Goal: Check status: Check status

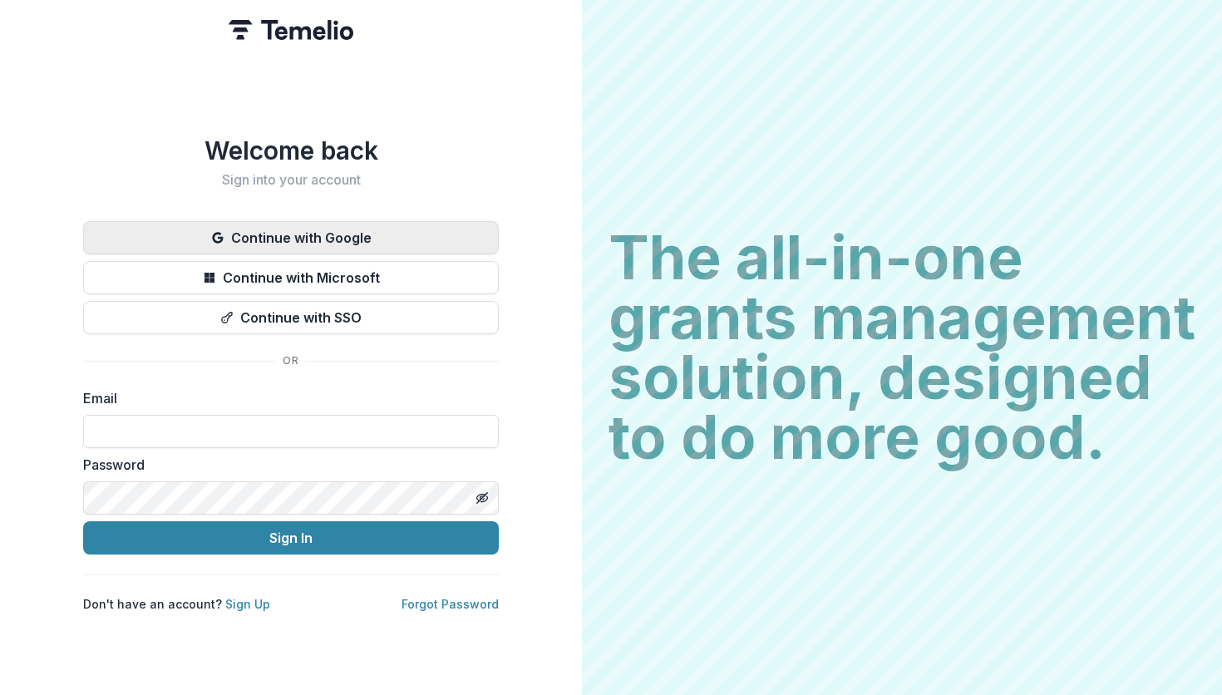
click at [360, 231] on button "Continue with Google" at bounding box center [291, 237] width 416 height 33
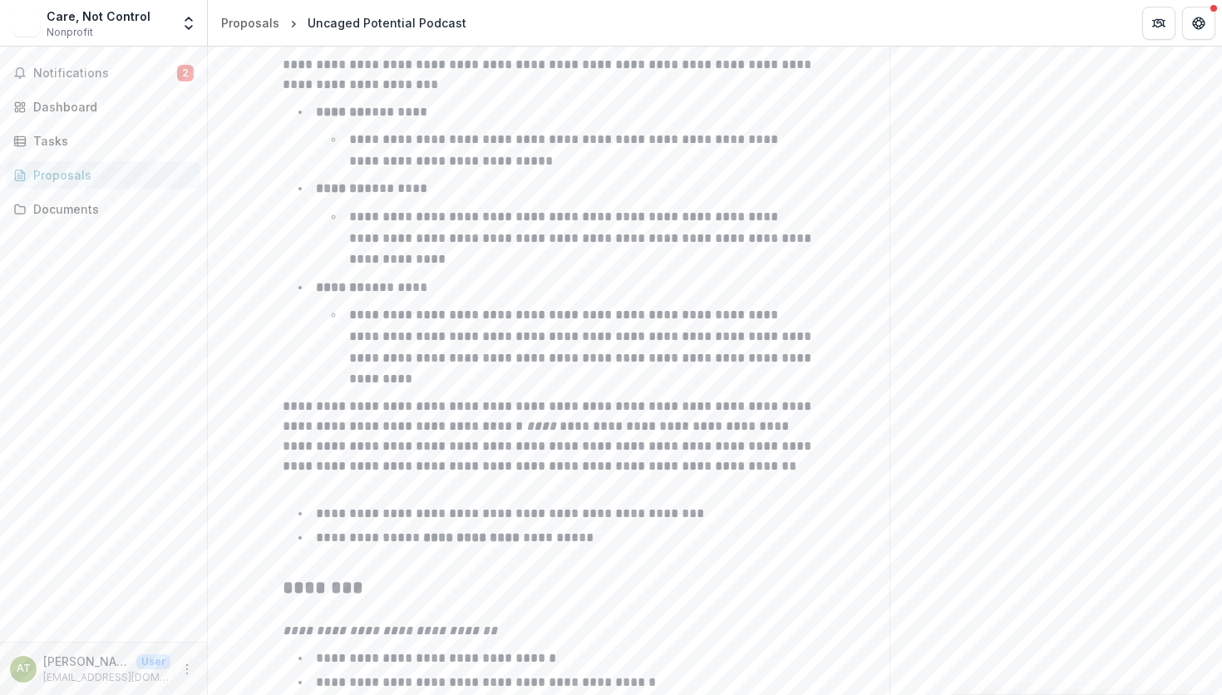
scroll to position [2648, 0]
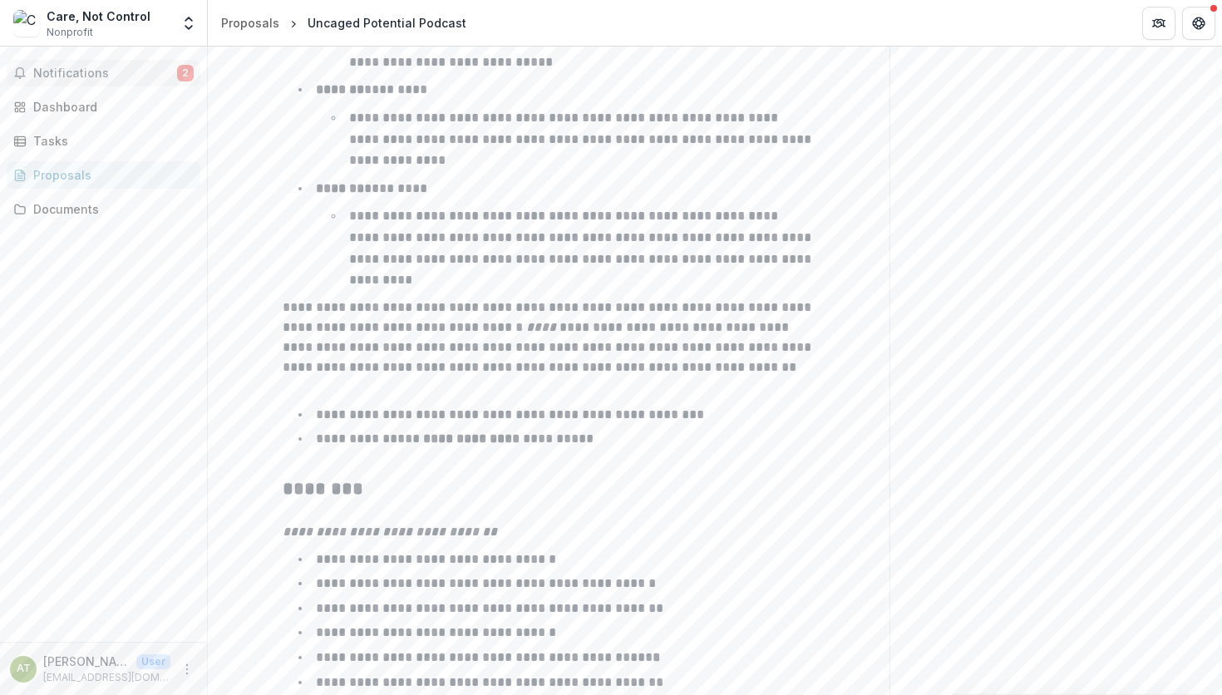
click at [91, 78] on span "Notifications" at bounding box center [105, 73] width 144 height 14
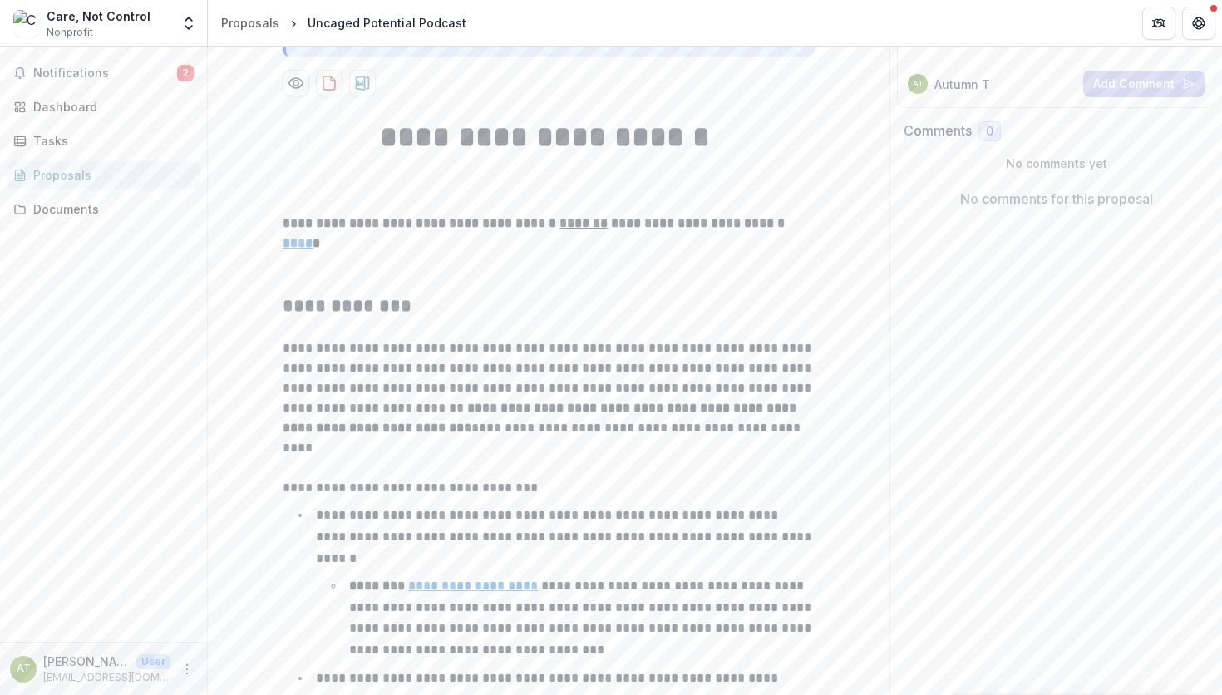
scroll to position [0, 0]
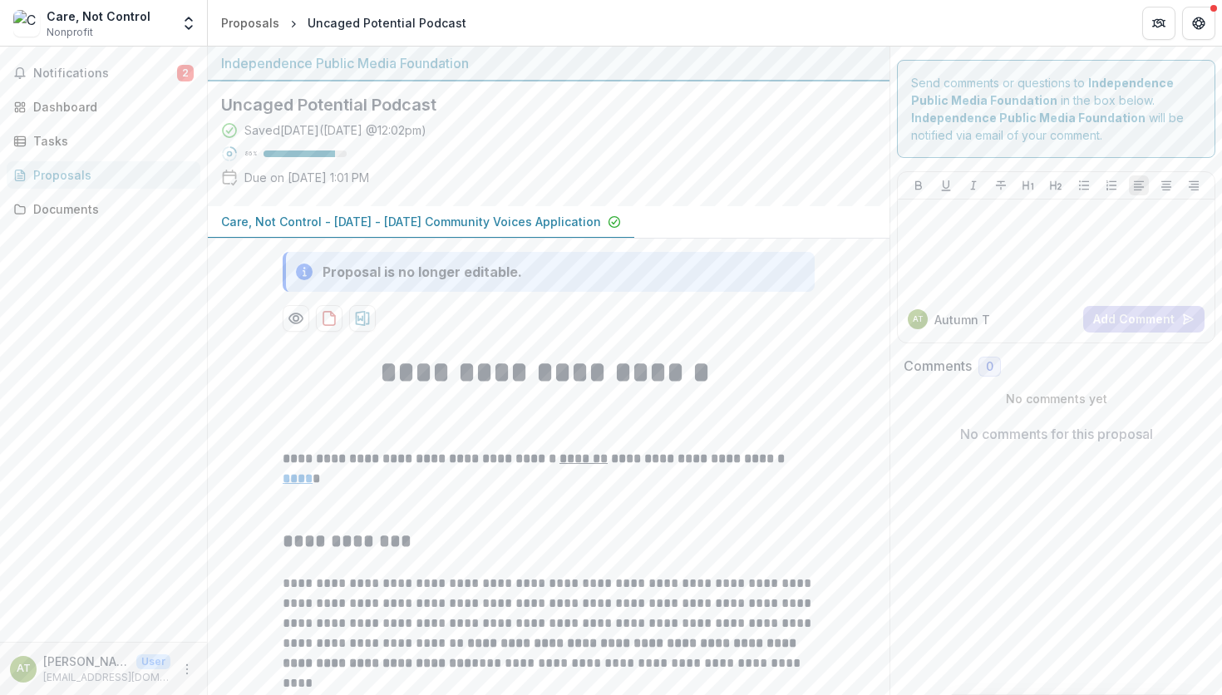
click at [497, 265] on div "Proposal is no longer editable." at bounding box center [422, 272] width 199 height 20
click at [491, 223] on p "Care, Not Control - [DATE] - [DATE] Community Voices Application" at bounding box center [411, 221] width 380 height 17
click at [259, 24] on div "Proposals" at bounding box center [250, 22] width 58 height 17
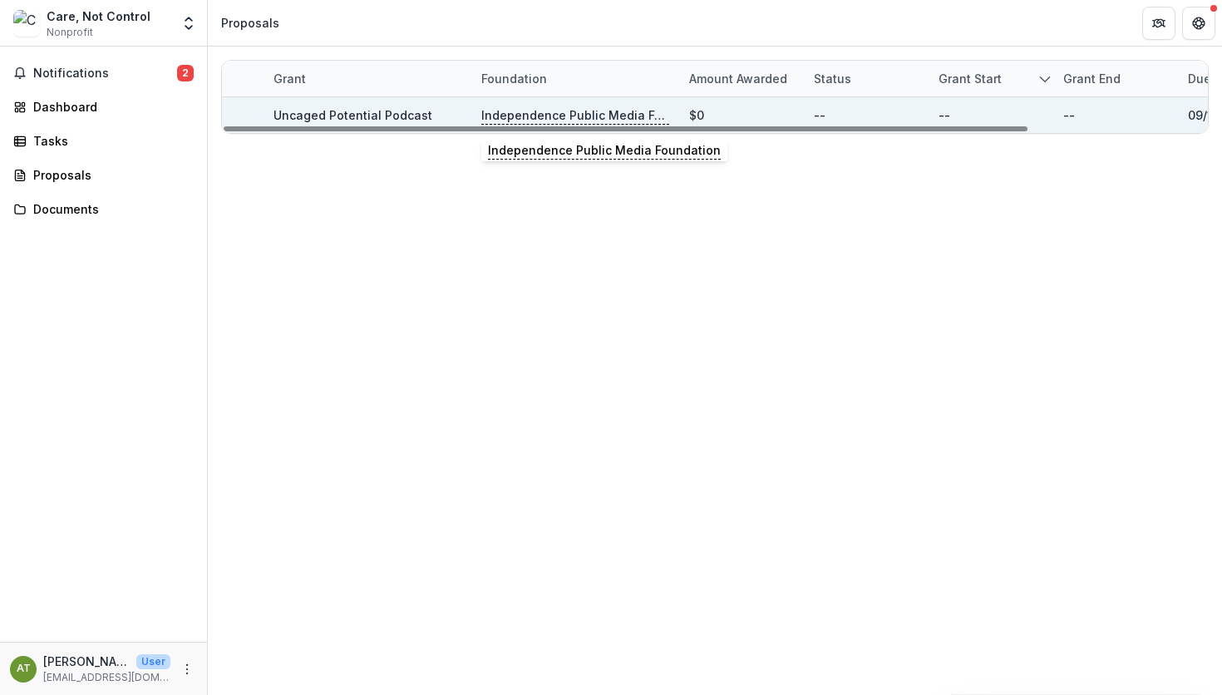
click at [606, 118] on p "Independence Public Media Foundation" at bounding box center [575, 115] width 188 height 18
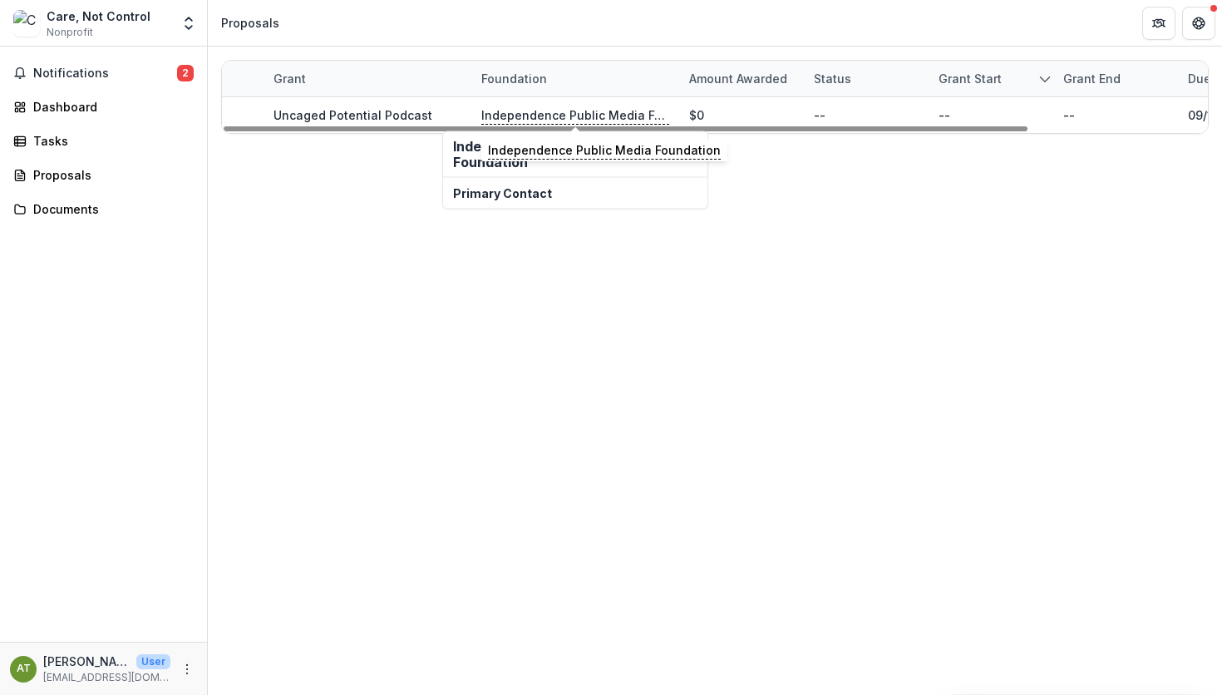
click at [510, 168] on h2 "Independence Public Media Foundation" at bounding box center [575, 155] width 244 height 32
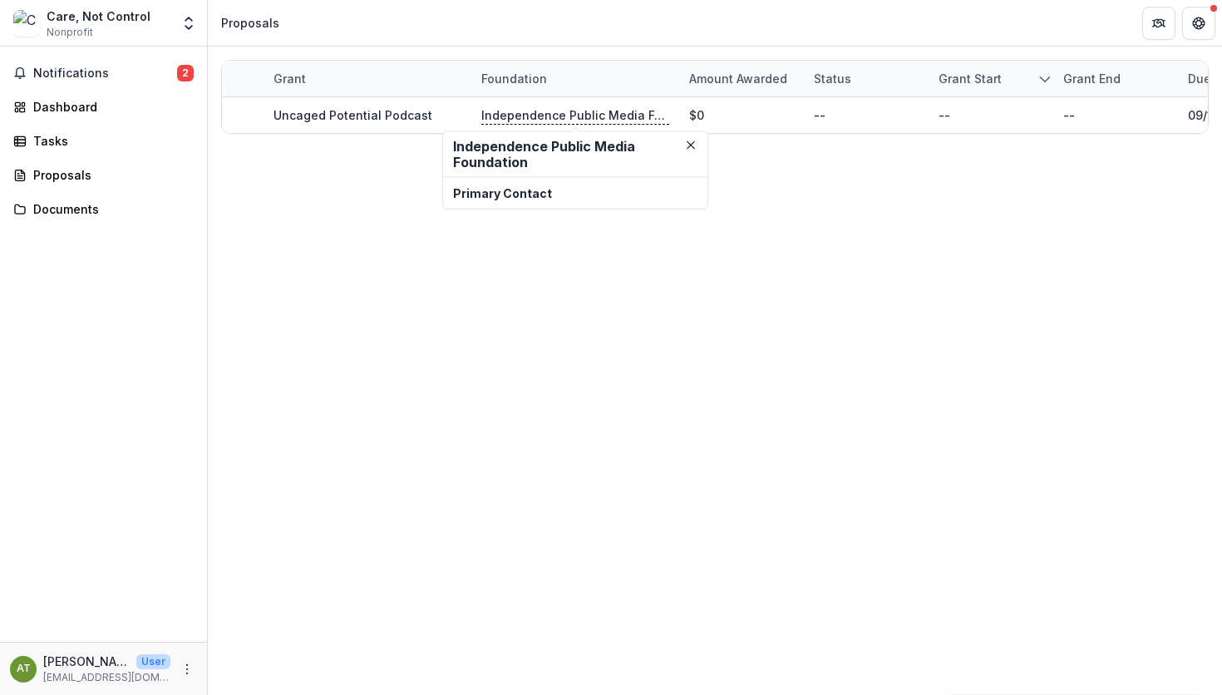
click at [520, 198] on p "Primary Contact" at bounding box center [575, 193] width 244 height 17
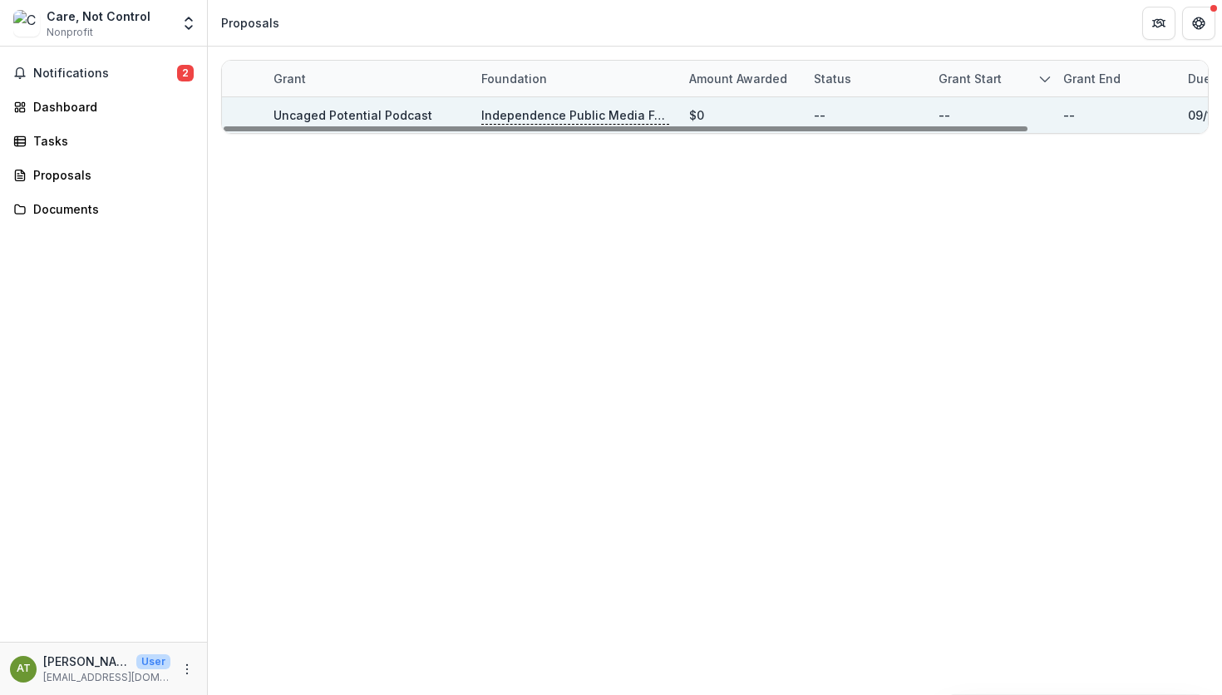
click at [385, 115] on link "Uncaged Potential Podcast" at bounding box center [352, 115] width 159 height 14
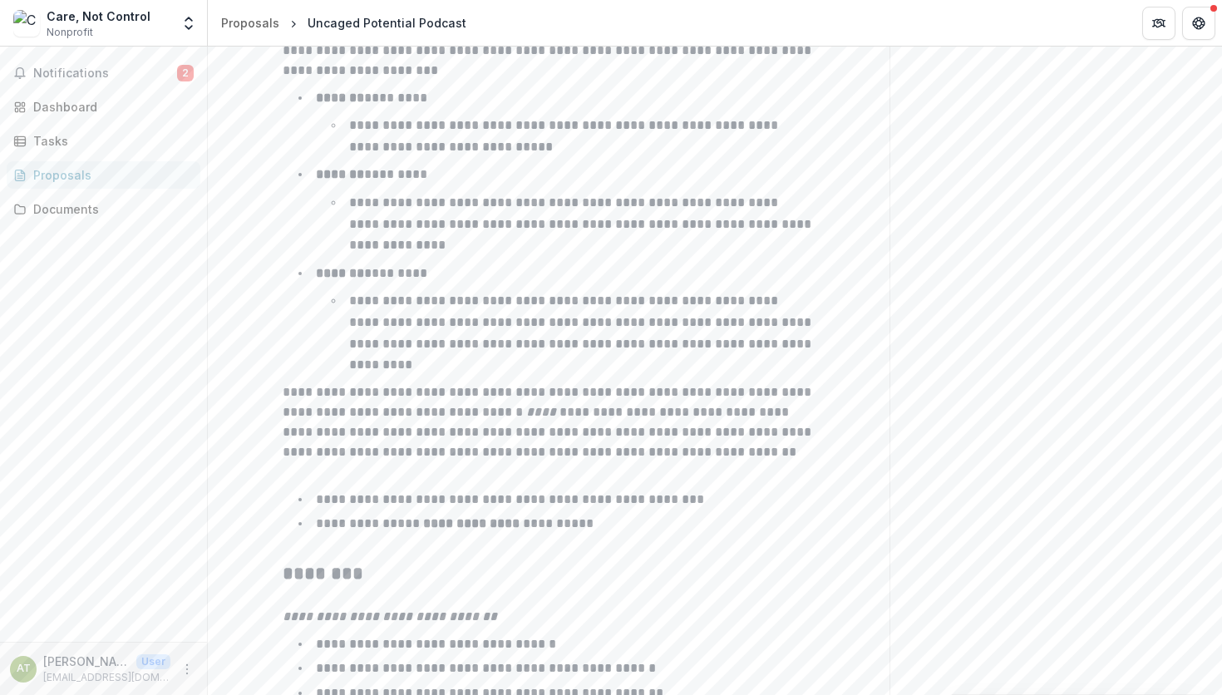
scroll to position [2648, 0]
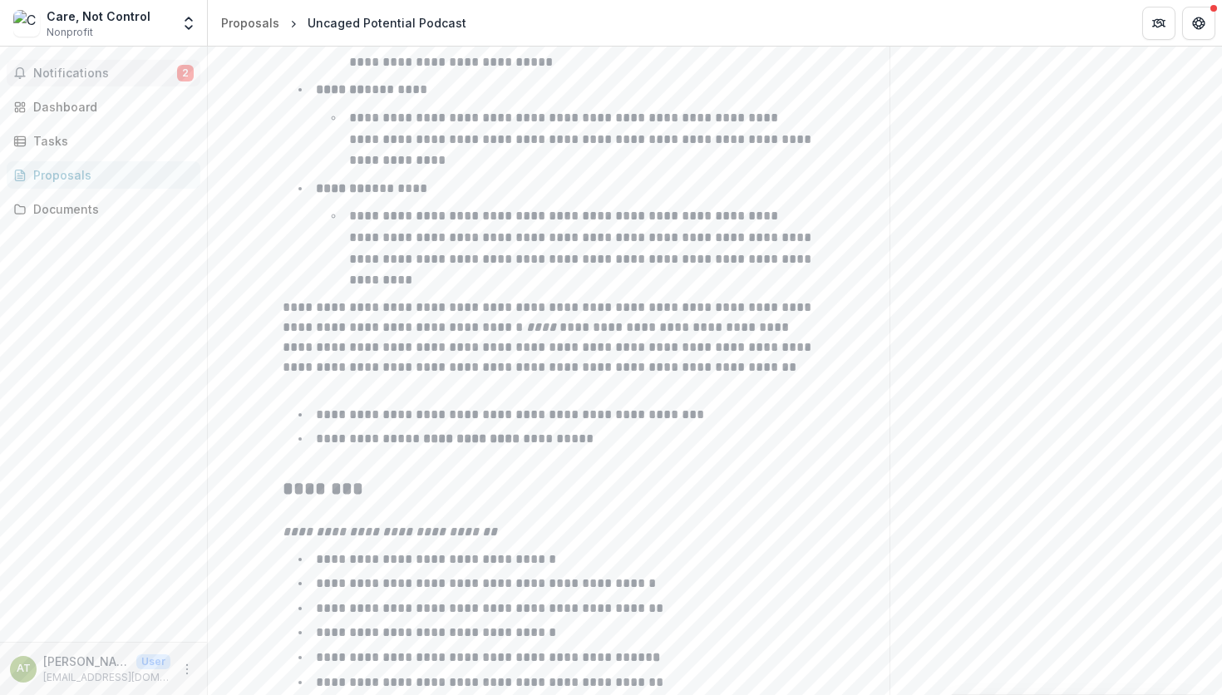
click at [116, 71] on span "Notifications" at bounding box center [105, 73] width 144 height 14
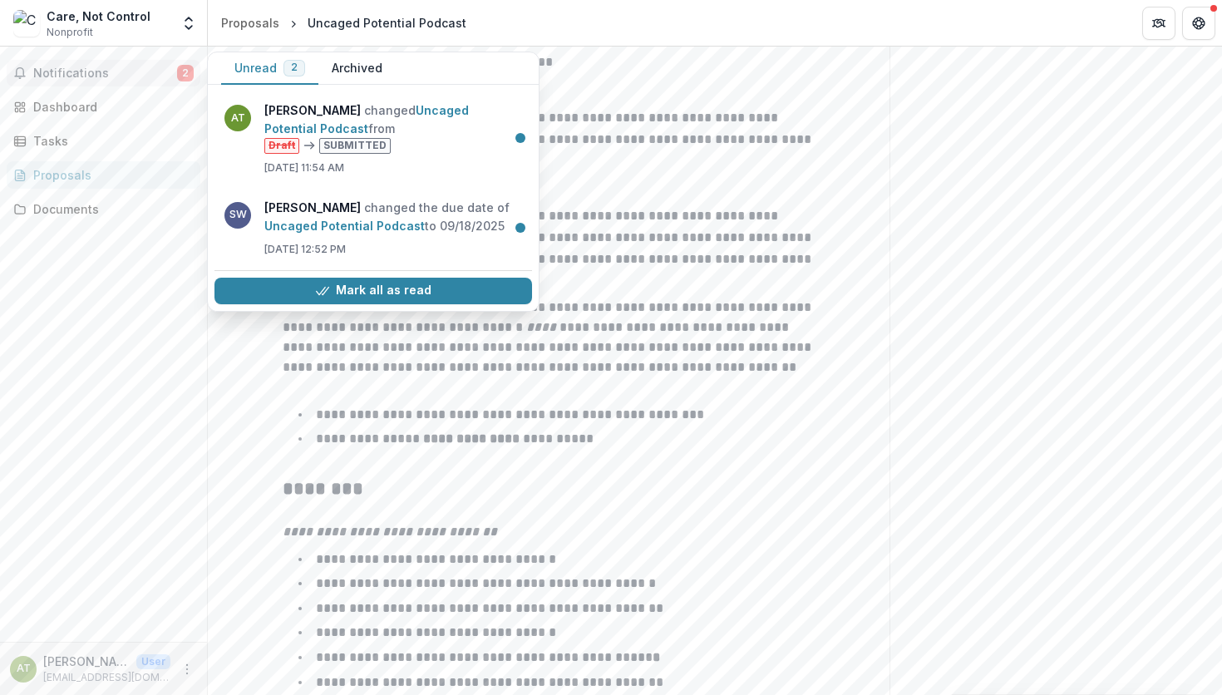
click at [350, 66] on button "Archived" at bounding box center [356, 68] width 77 height 32
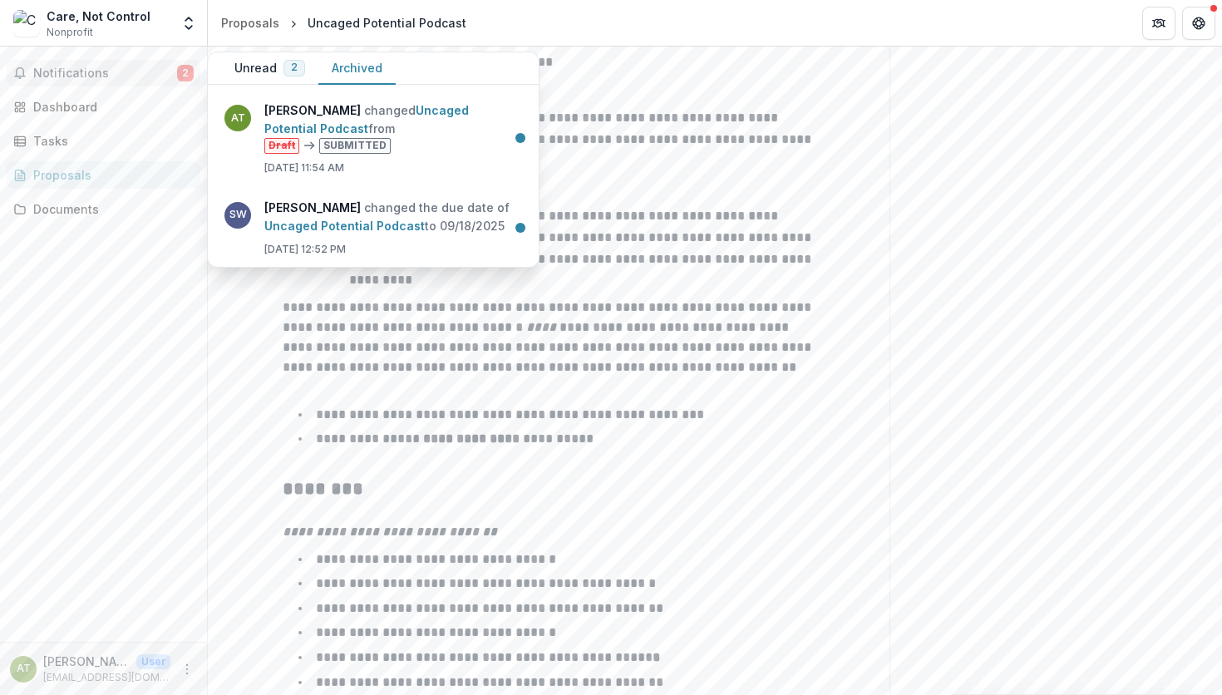
click at [260, 73] on button "Unread 2" at bounding box center [269, 68] width 97 height 32
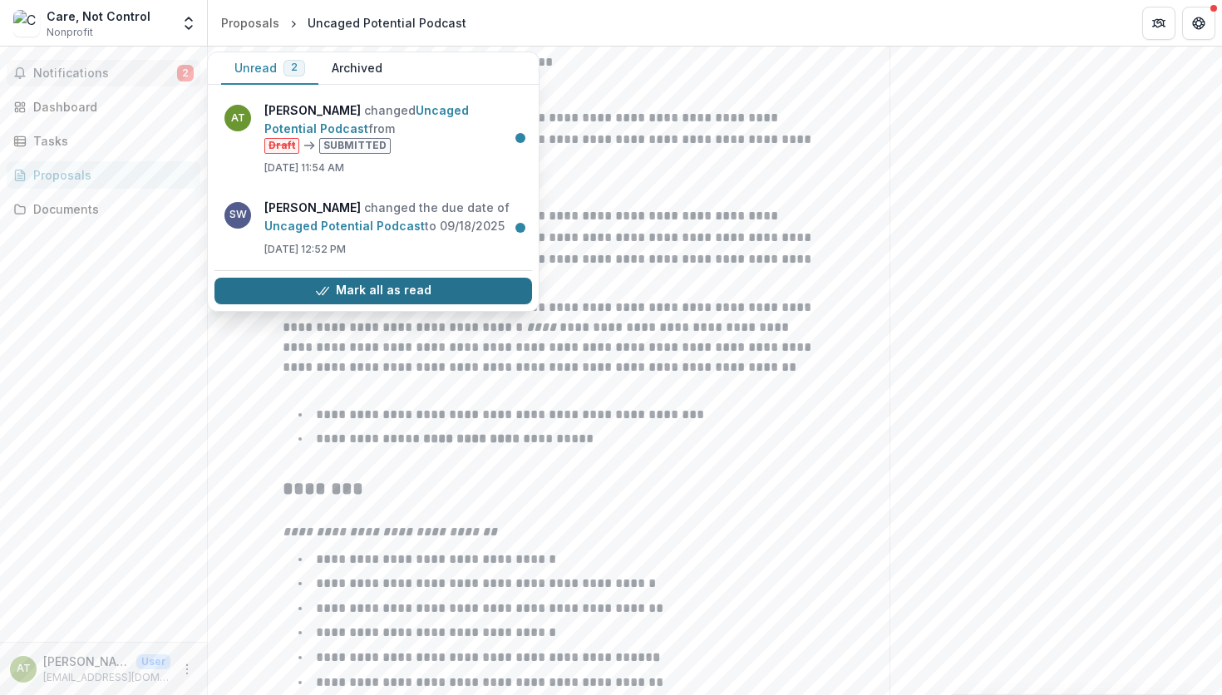
click at [369, 280] on button "Mark all as read" at bounding box center [373, 291] width 318 height 27
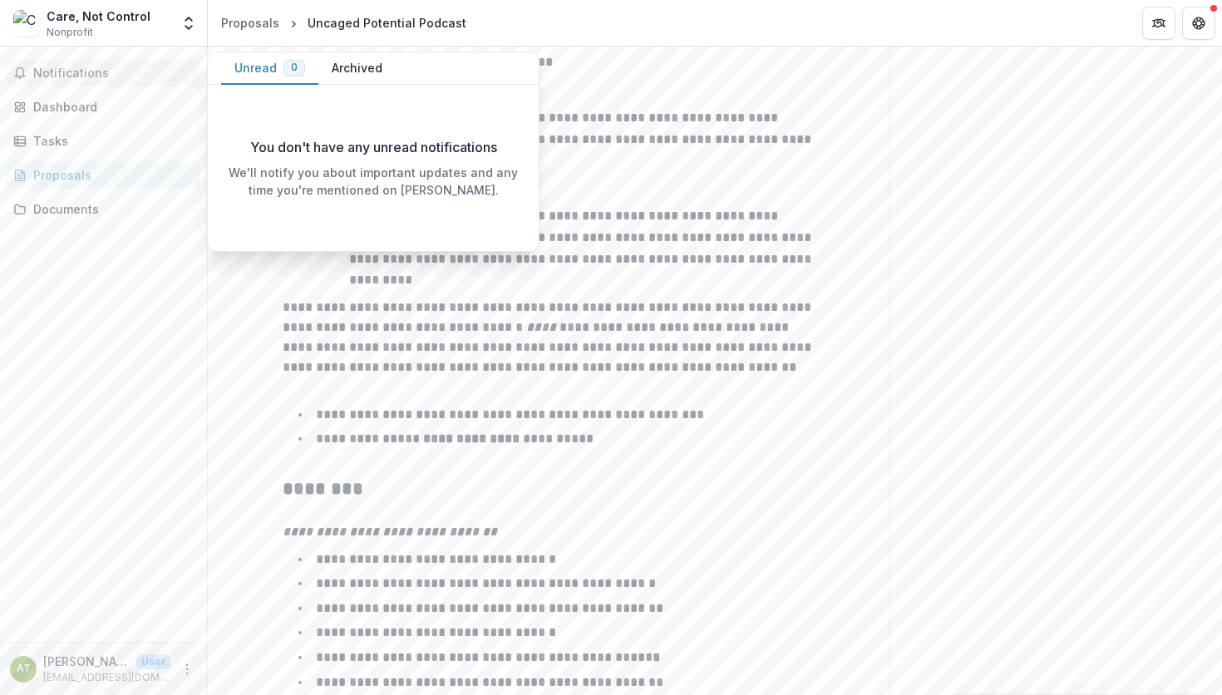
click at [361, 59] on button "Archived" at bounding box center [356, 68] width 77 height 32
